Goal: Transaction & Acquisition: Purchase product/service

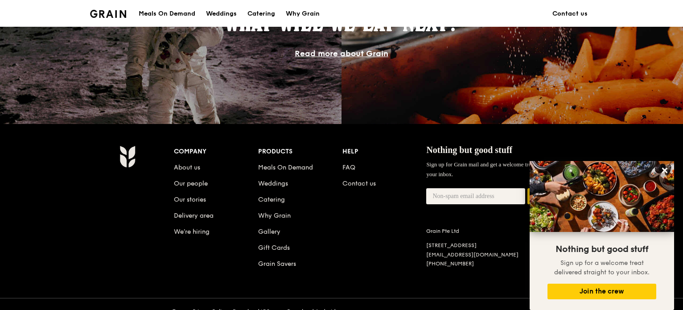
scroll to position [816, 0]
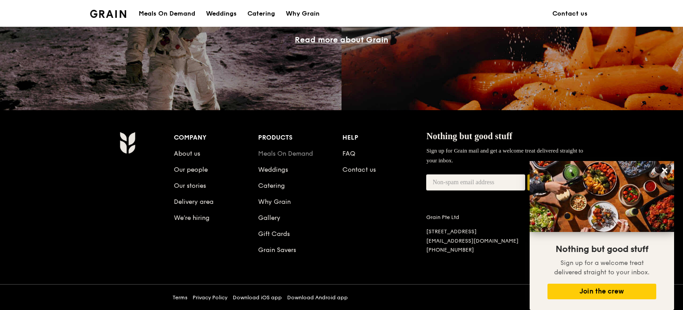
click at [295, 154] on link "Meals On Demand" at bounding box center [285, 154] width 55 height 8
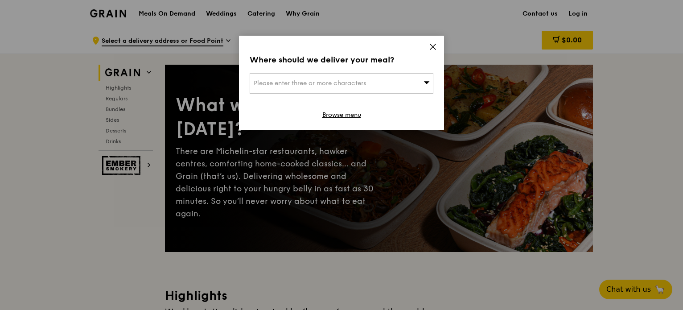
click at [377, 83] on div "Please enter three or more characters" at bounding box center [342, 83] width 184 height 20
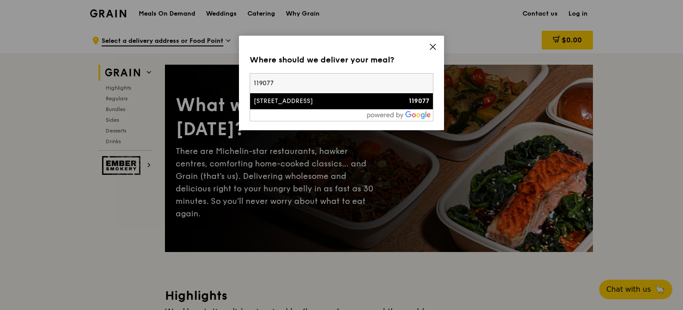
type input "119077"
click at [362, 101] on div "21 Lower Kent Ridge Road" at bounding box center [320, 101] width 132 height 9
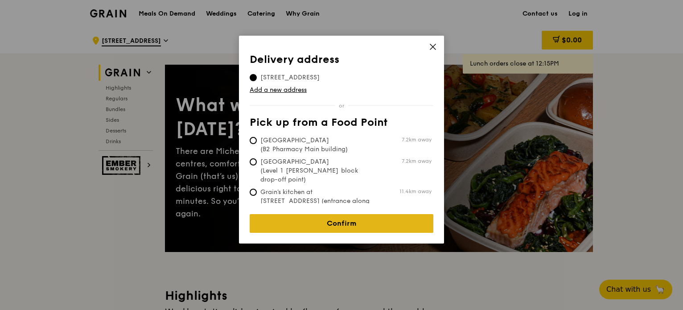
click at [371, 222] on link "Confirm" at bounding box center [342, 223] width 184 height 19
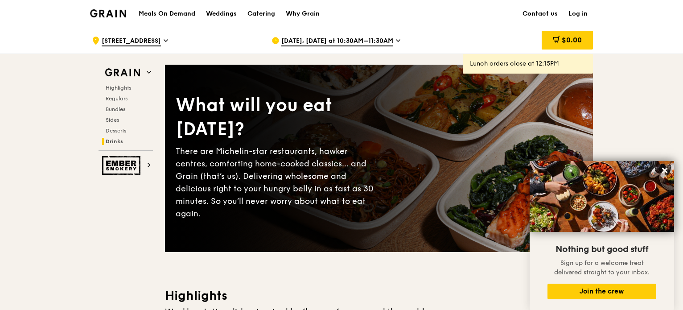
click at [665, 170] on icon at bounding box center [664, 170] width 5 height 5
